Goal: Information Seeking & Learning: Learn about a topic

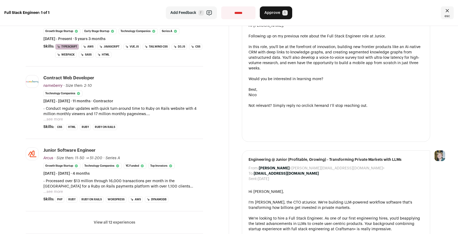
scroll to position [135, 0]
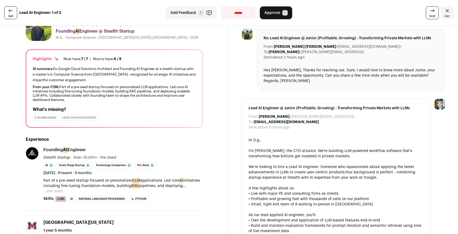
click at [59, 189] on button "...see more" at bounding box center [53, 191] width 20 height 5
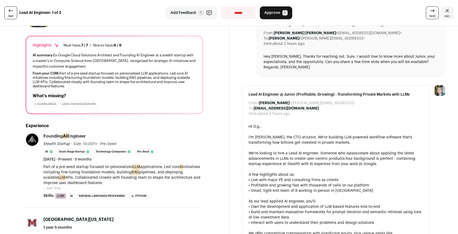
scroll to position [37, 0]
click at [87, 176] on p "Part of a pre-seed startup focused on personalized LLM applications. Led core A…" at bounding box center [123, 174] width 160 height 21
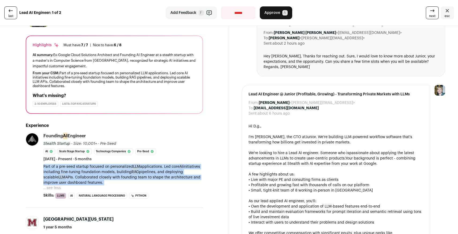
click at [87, 176] on p "Part of a pre-seed startup focused on personalized LLM applications. Led core A…" at bounding box center [123, 174] width 160 height 21
copy div "Part of a pre-seed startup focused on personalized LLM applications. Led core A…"
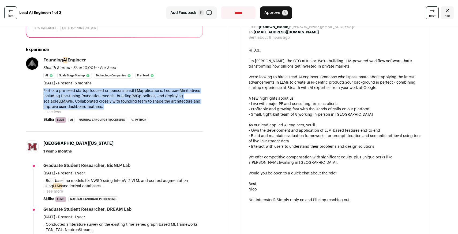
scroll to position [154, 0]
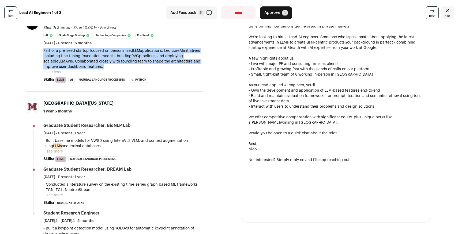
click at [52, 150] on button "...see more" at bounding box center [53, 151] width 20 height 5
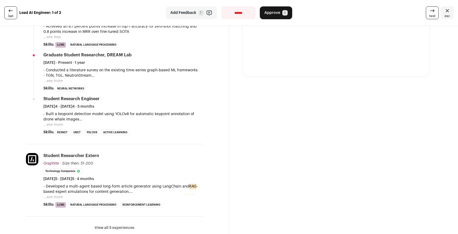
scroll to position [351, 0]
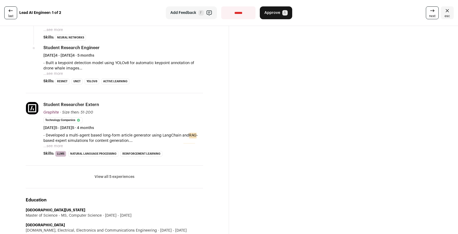
click at [55, 146] on button "...see more" at bounding box center [53, 146] width 20 height 5
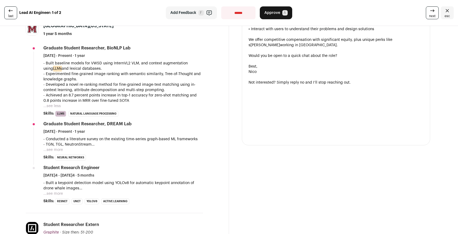
scroll to position [131, 0]
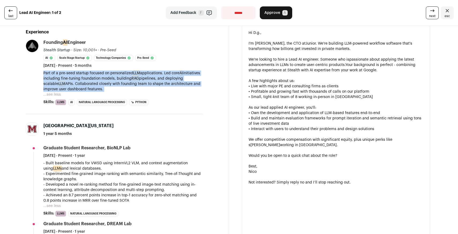
copy div "Part of a pre-seed startup focused on personalized LLM applications. Led core A…"
